Goal: Download file/media

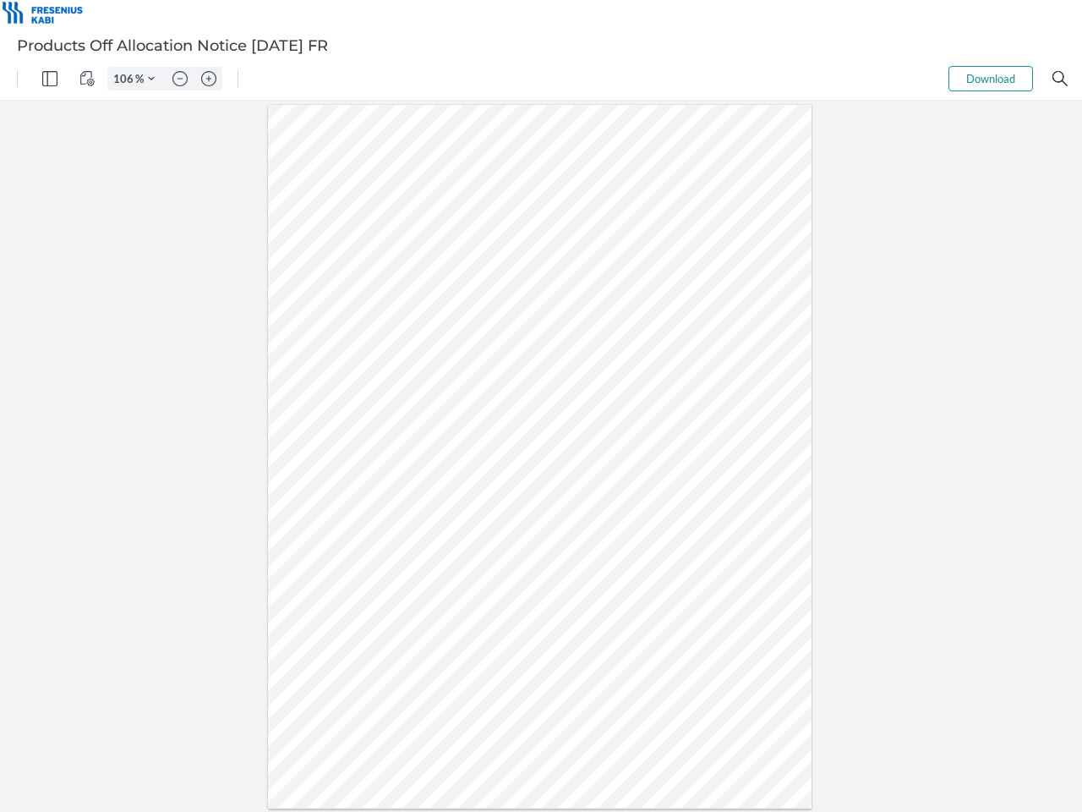
click at [50, 79] on img "Panel" at bounding box center [49, 78] width 15 height 15
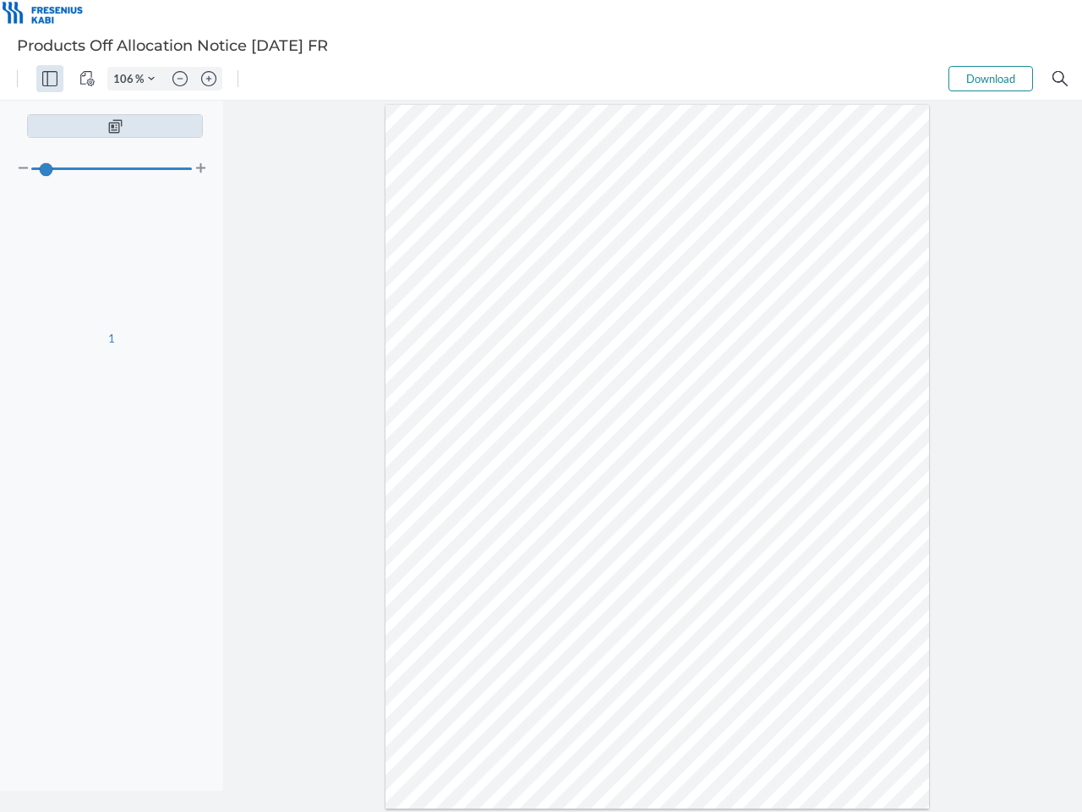
click at [87, 79] on img "View Controls" at bounding box center [86, 78] width 15 height 15
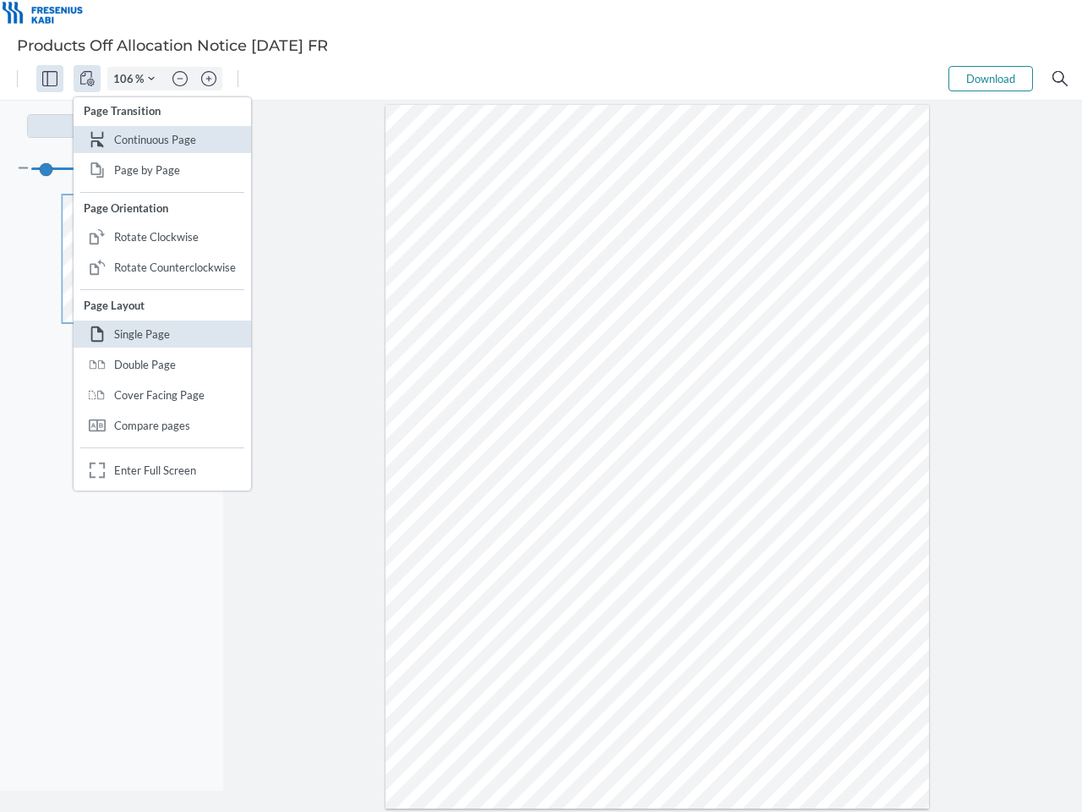
click at [126, 79] on input "106" at bounding box center [121, 78] width 27 height 15
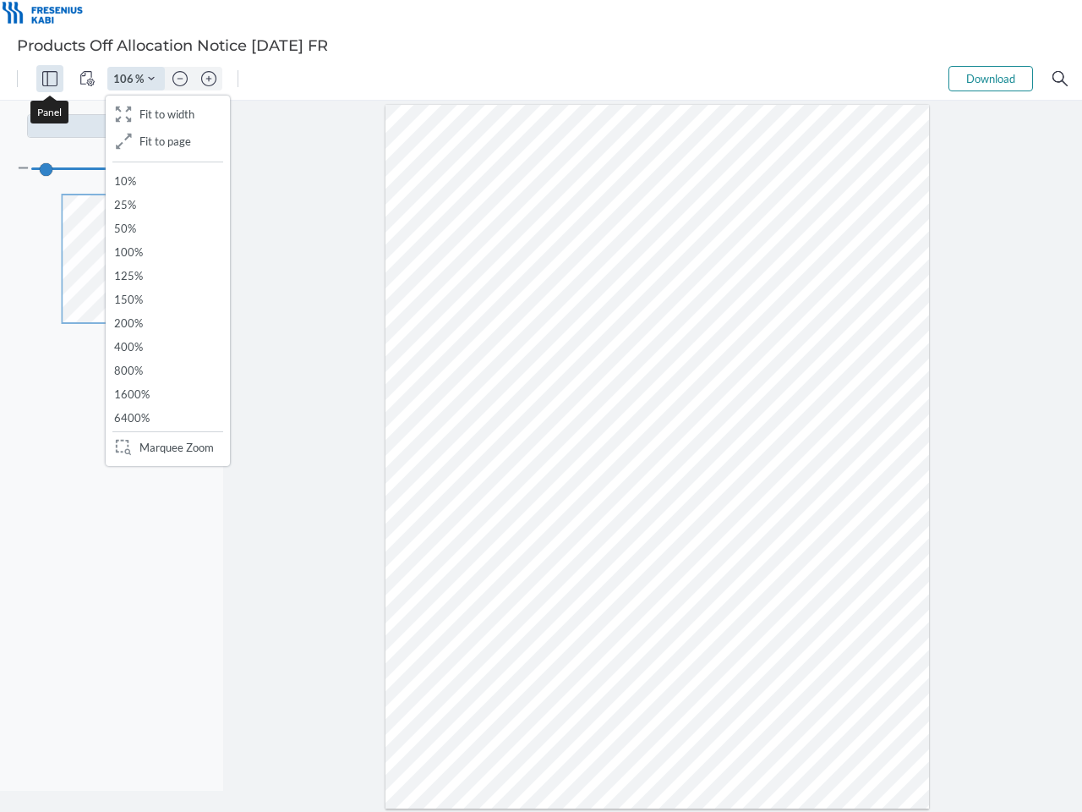
click at [151, 79] on img "Zoom Controls" at bounding box center [151, 78] width 7 height 7
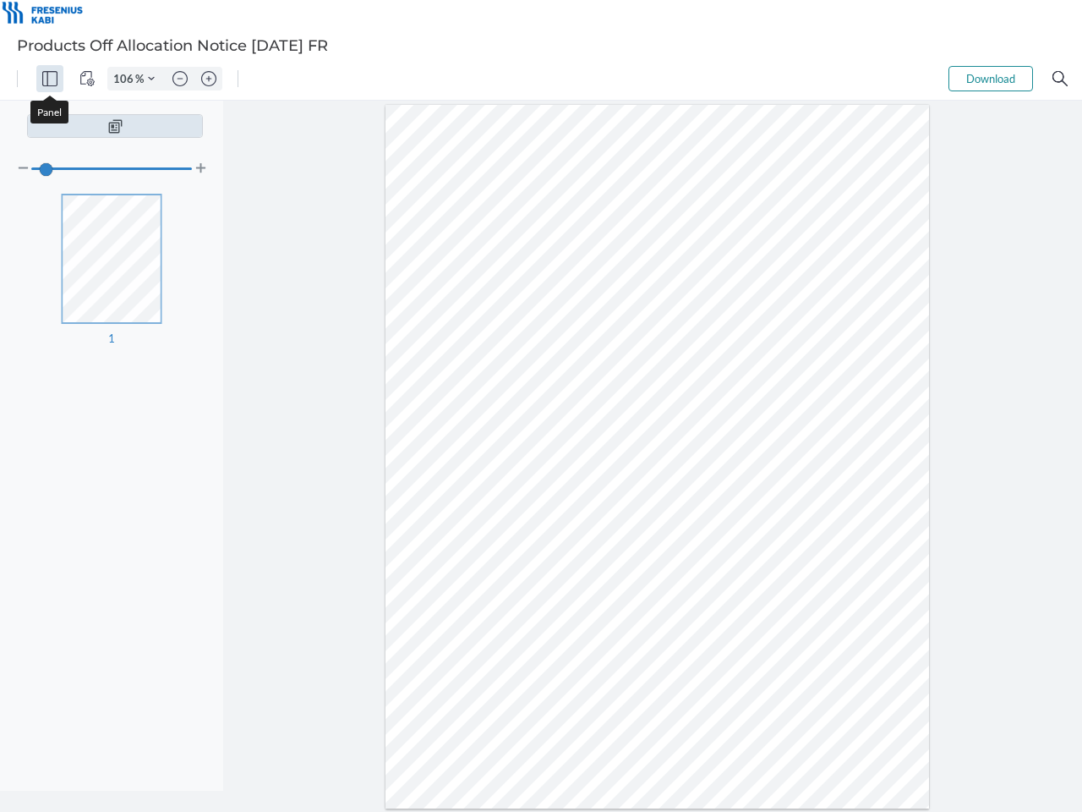
click at [180, 79] on img "Zoom out" at bounding box center [179, 78] width 15 height 15
click at [209, 79] on img "Zoom in" at bounding box center [208, 78] width 15 height 15
type input "106"
click at [991, 79] on button "Download" at bounding box center [991, 78] width 85 height 25
click at [1060, 79] on img "Search" at bounding box center [1060, 78] width 15 height 15
